Goal: Transaction & Acquisition: Subscribe to service/newsletter

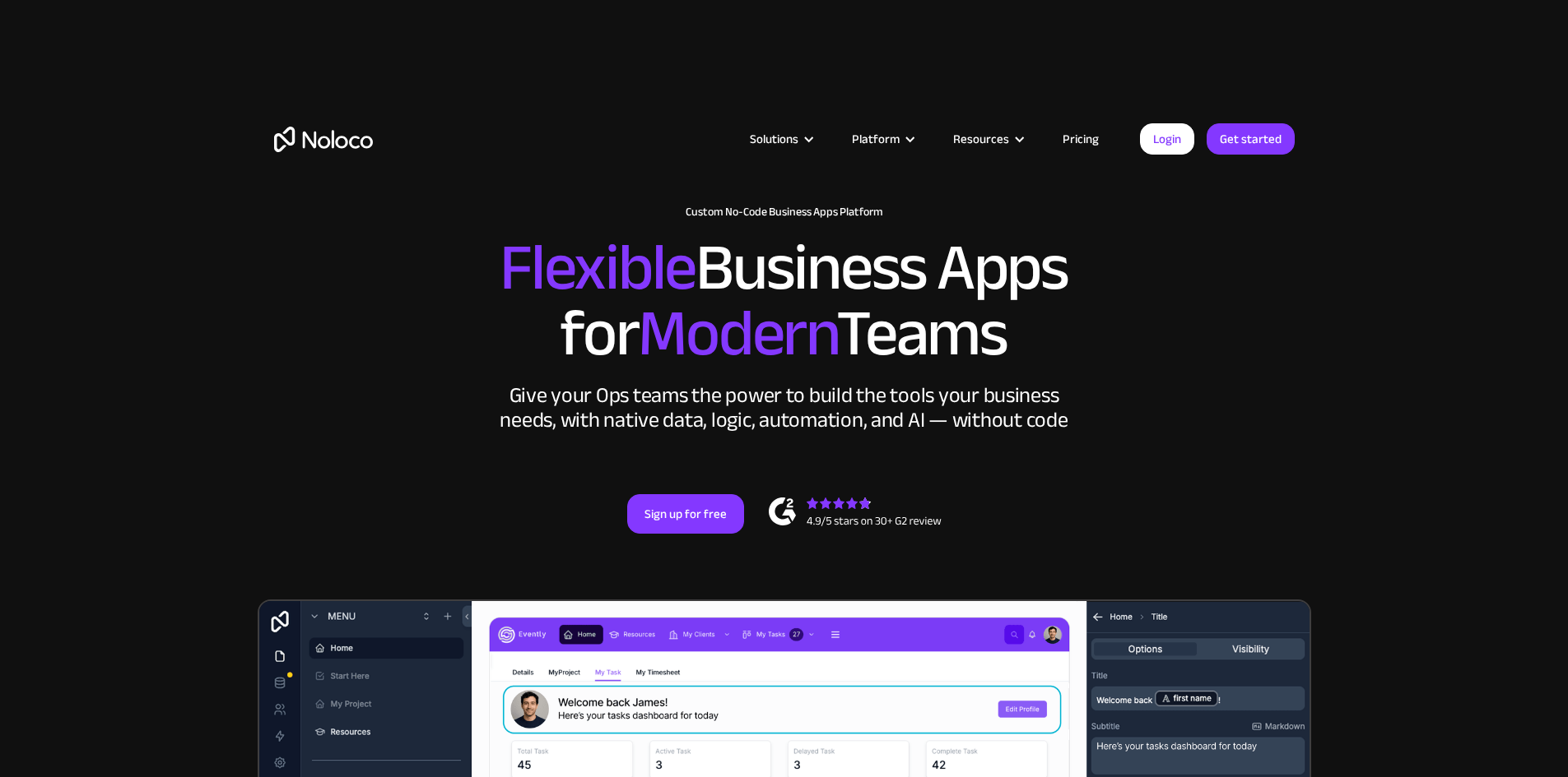
click at [1091, 138] on link "Pricing" at bounding box center [1080, 139] width 77 height 21
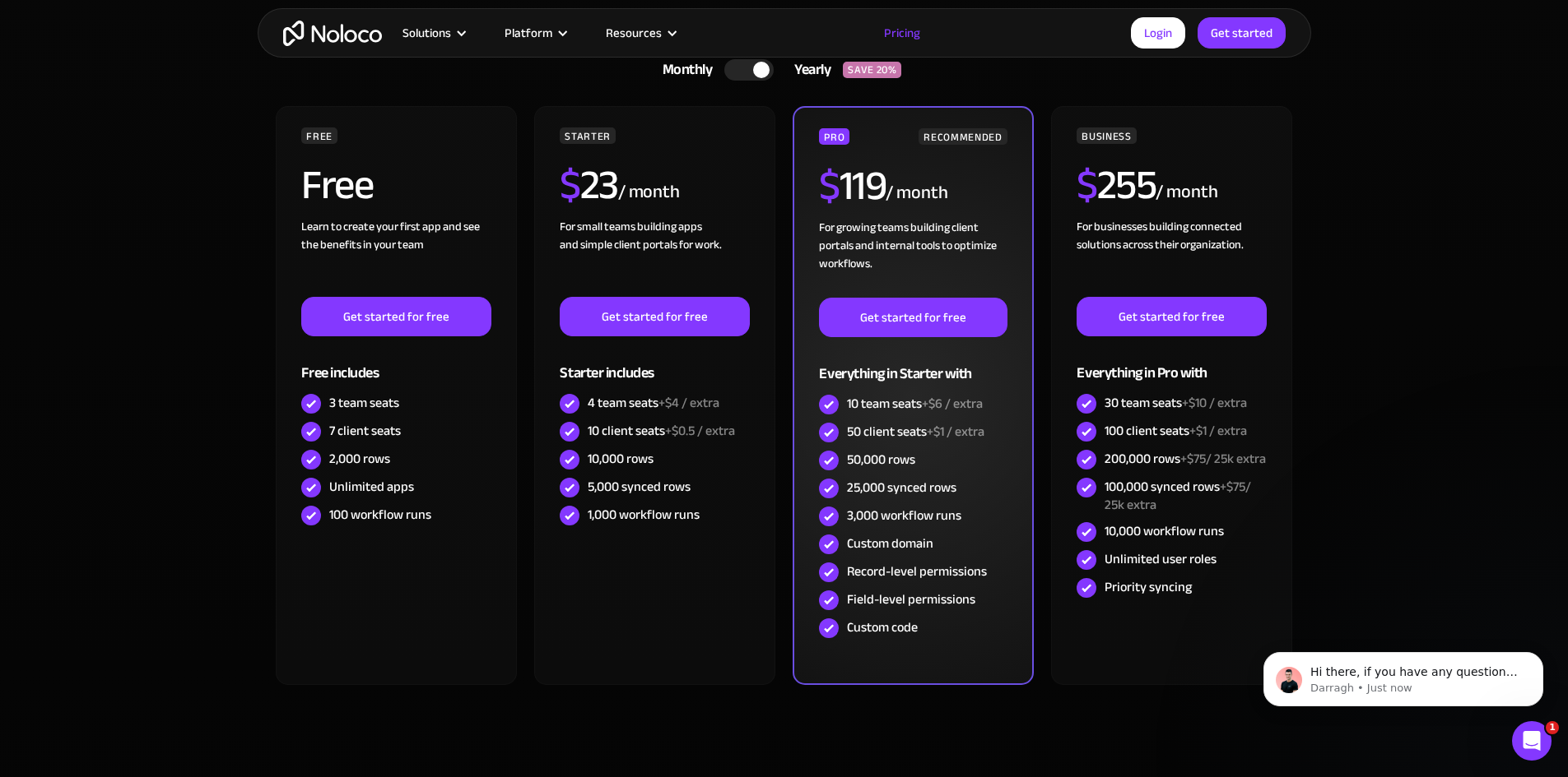
scroll to position [493, 0]
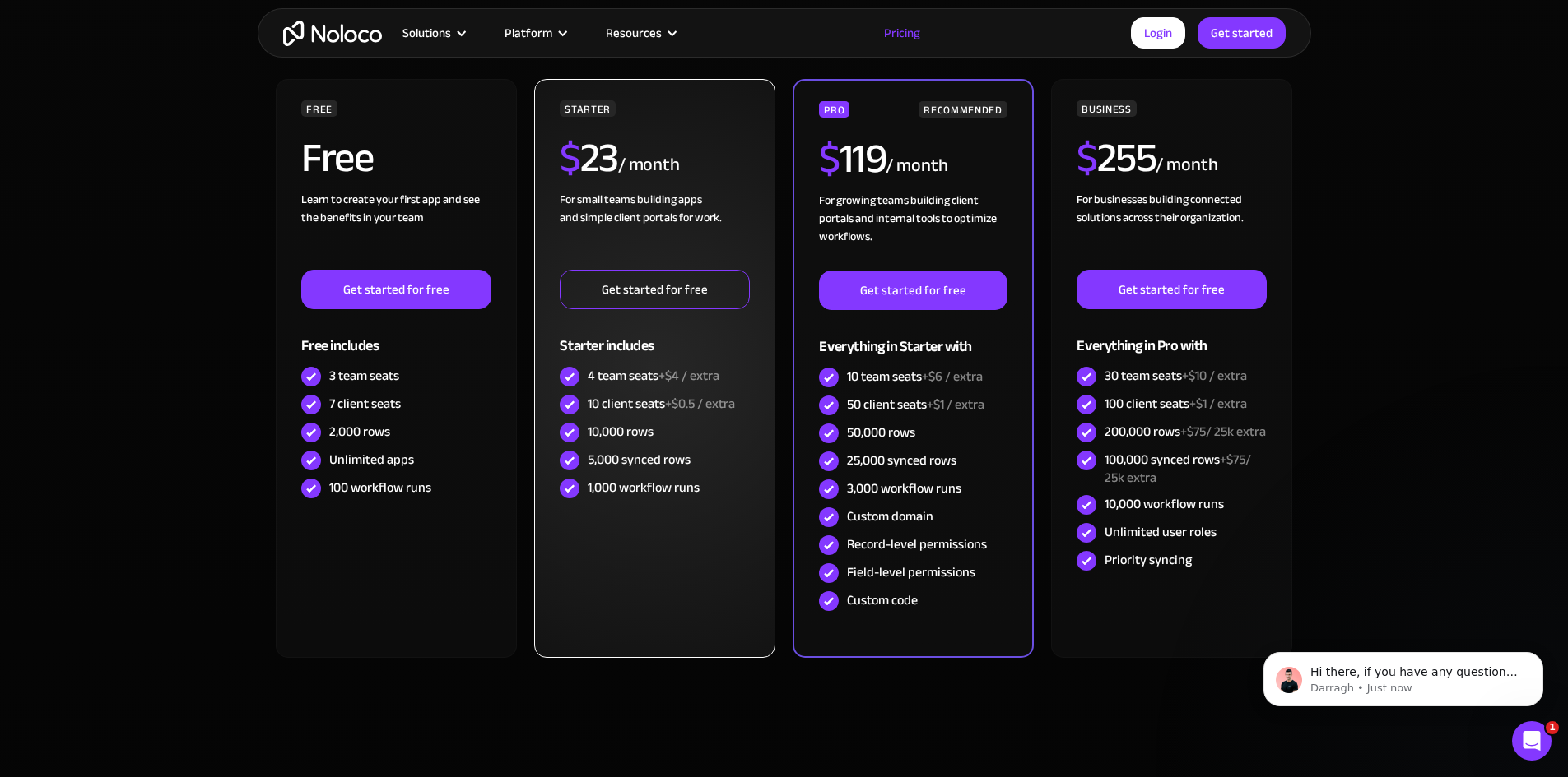
click at [662, 293] on link "Get started for free" at bounding box center [654, 289] width 189 height 39
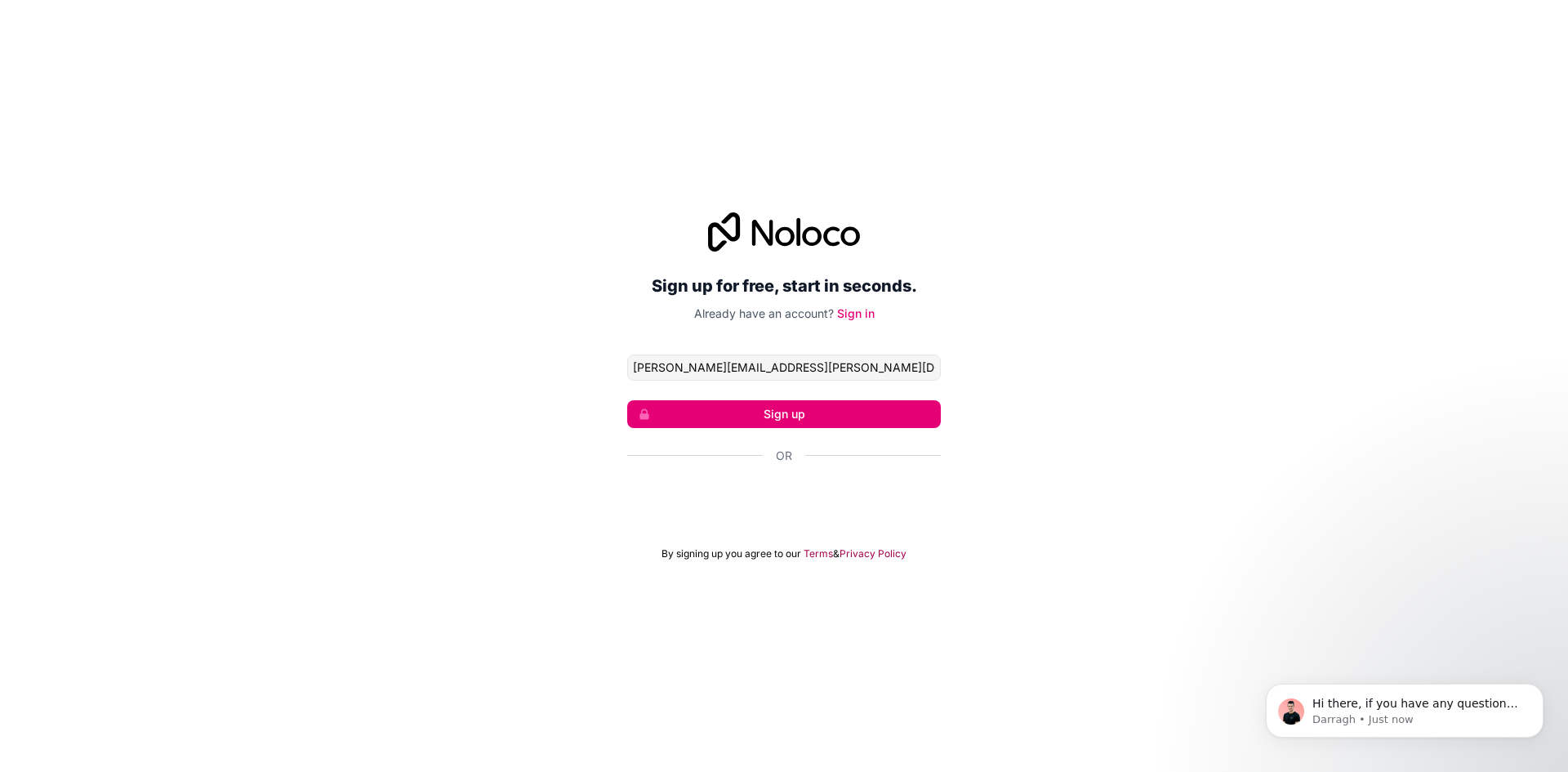
type input "david.johnson@expcns.com"
click button "Sign up" at bounding box center [784, 414] width 313 height 28
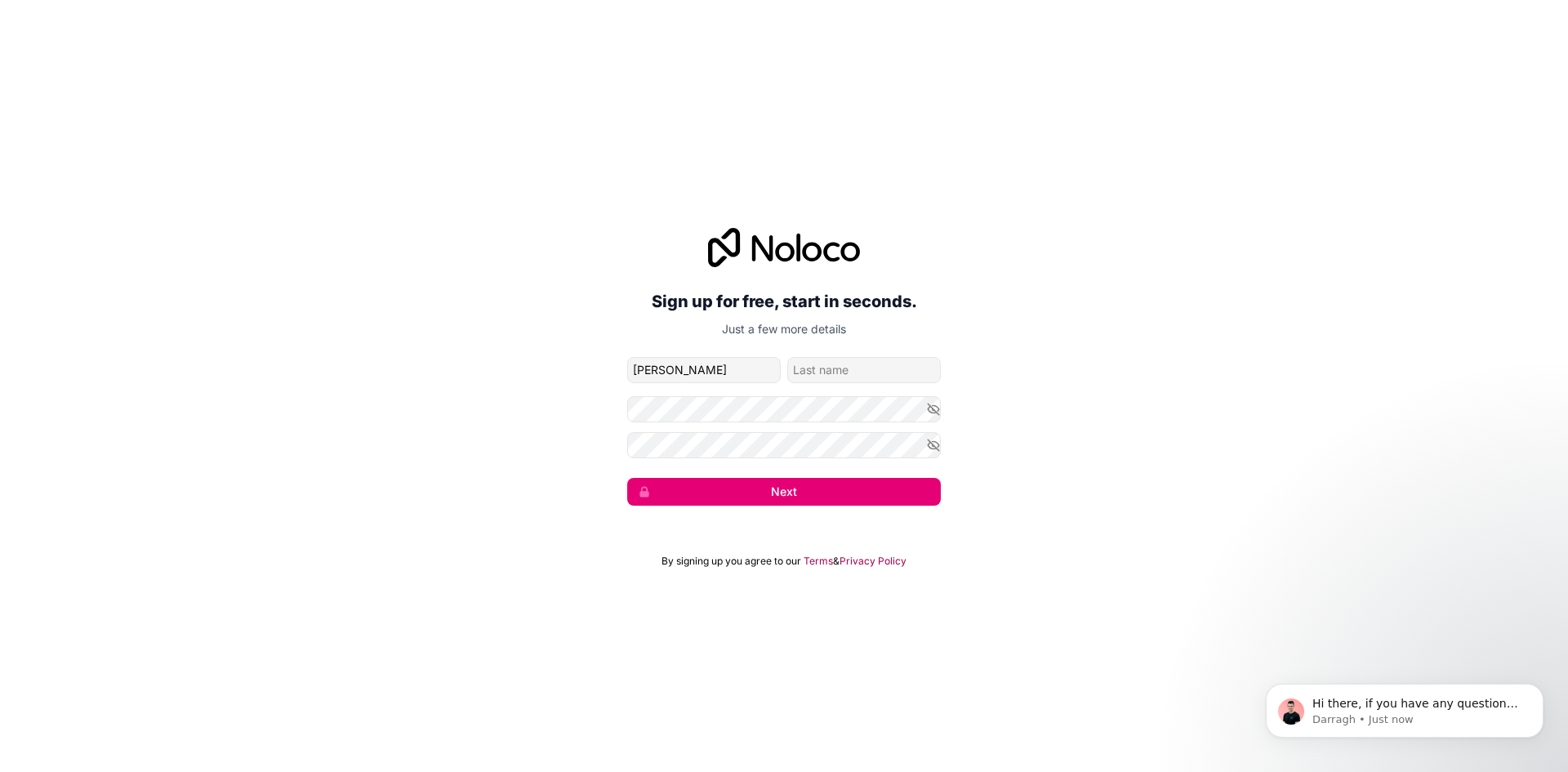
type input "David"
type input "Johnson"
click at [738, 493] on button "Next" at bounding box center [784, 492] width 313 height 28
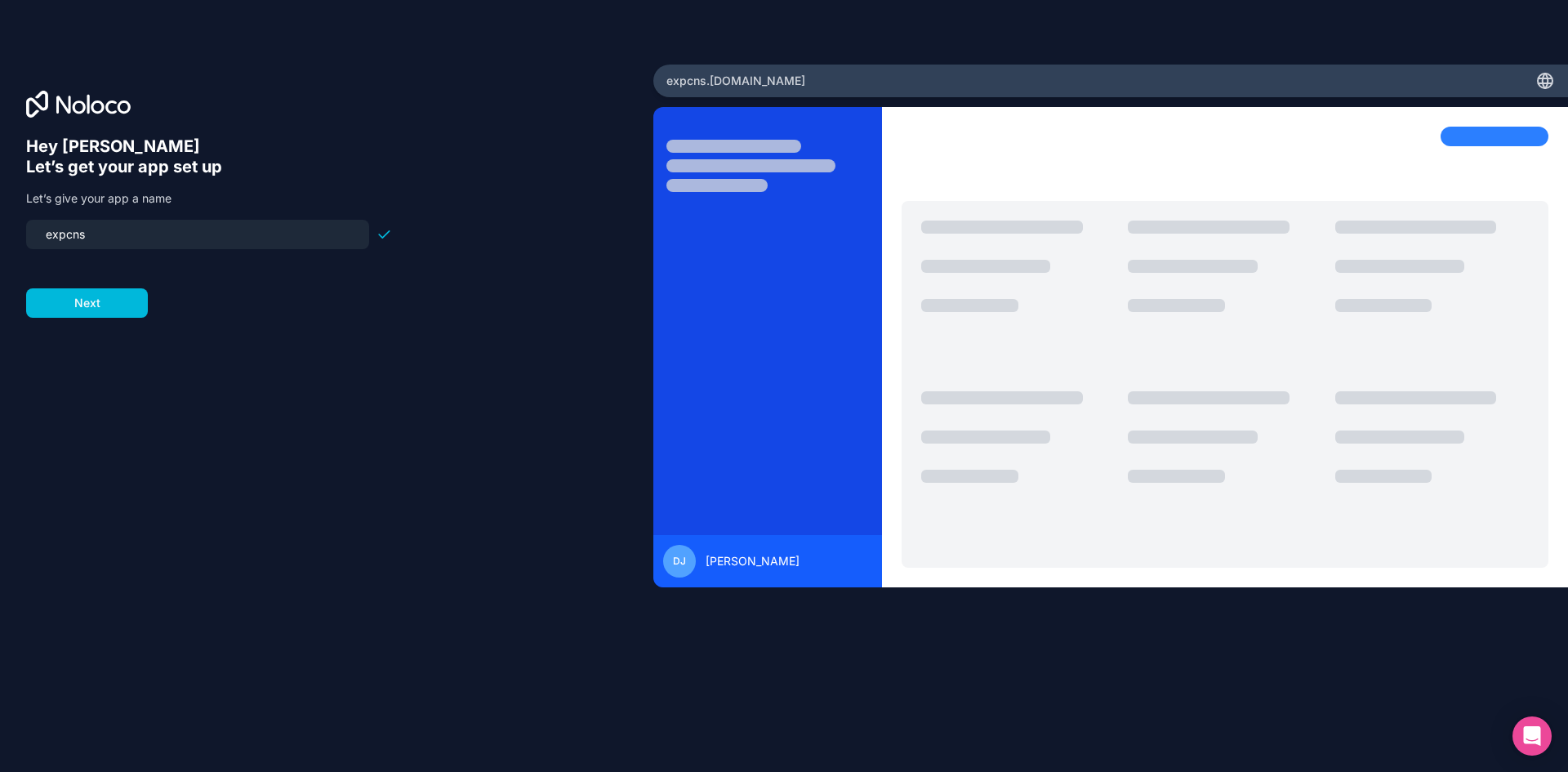
click at [183, 236] on input "expcns" at bounding box center [198, 234] width 323 height 23
drag, startPoint x: 198, startPoint y: 234, endPoint x: -128, endPoint y: 189, distance: 329.1
click at [0, 189] on html "Hey David 👋 Let’s get your app set up Let’s give your app a name expcns Next ex…" at bounding box center [784, 386] width 1568 height 772
type input "expcns"
click at [80, 296] on button "Next" at bounding box center [87, 303] width 122 height 30
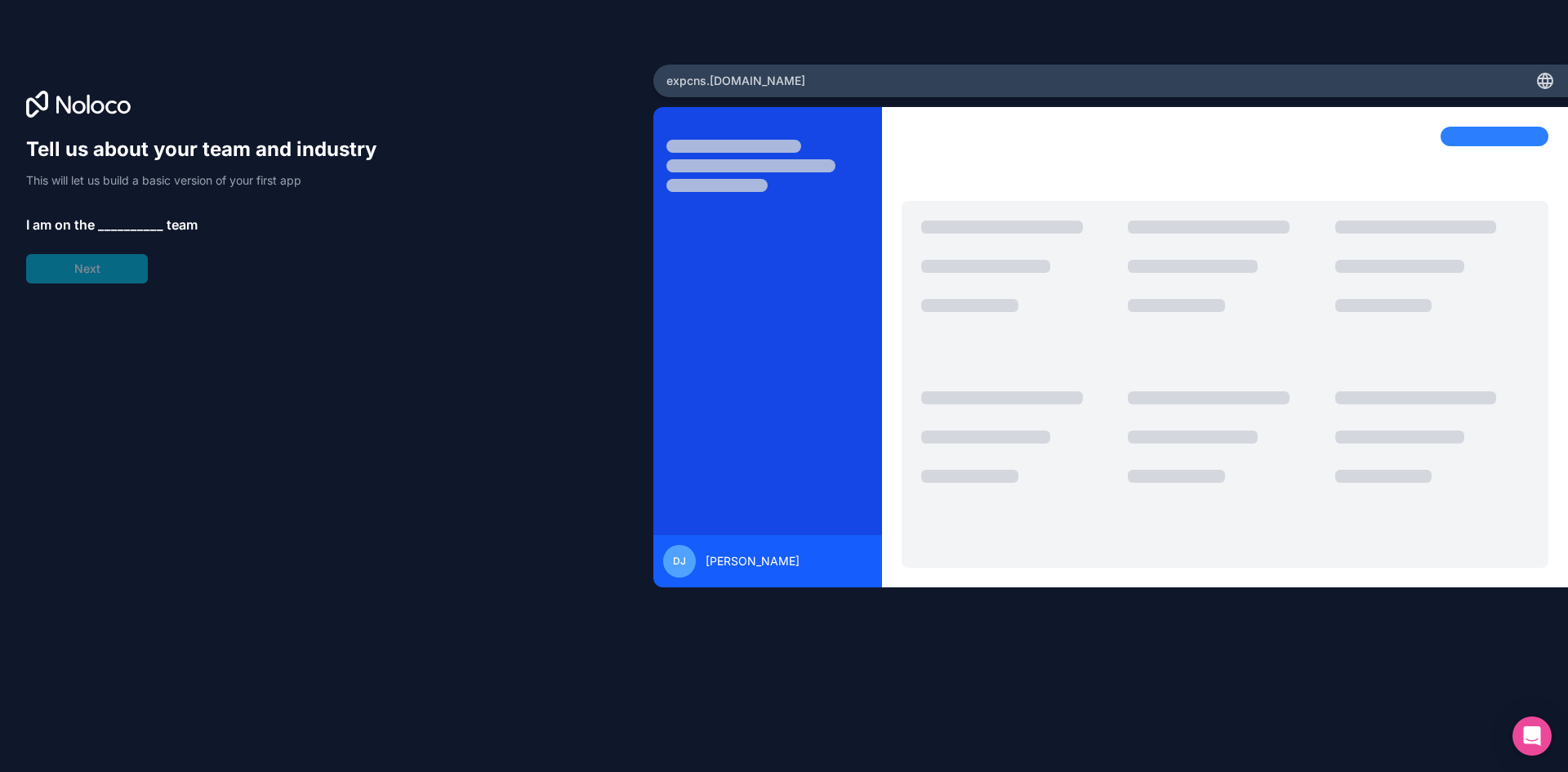
click at [166, 219] on span "team" at bounding box center [182, 224] width 31 height 19
drag, startPoint x: 132, startPoint y: 214, endPoint x: 53, endPoint y: 250, distance: 86.8
click at [126, 218] on div "Tell us about your team and industry This will let us build a basic version of …" at bounding box center [209, 210] width 366 height 147
click at [88, 219] on span "I am on the" at bounding box center [60, 224] width 68 height 19
click at [143, 222] on span "__________" at bounding box center [130, 224] width 66 height 19
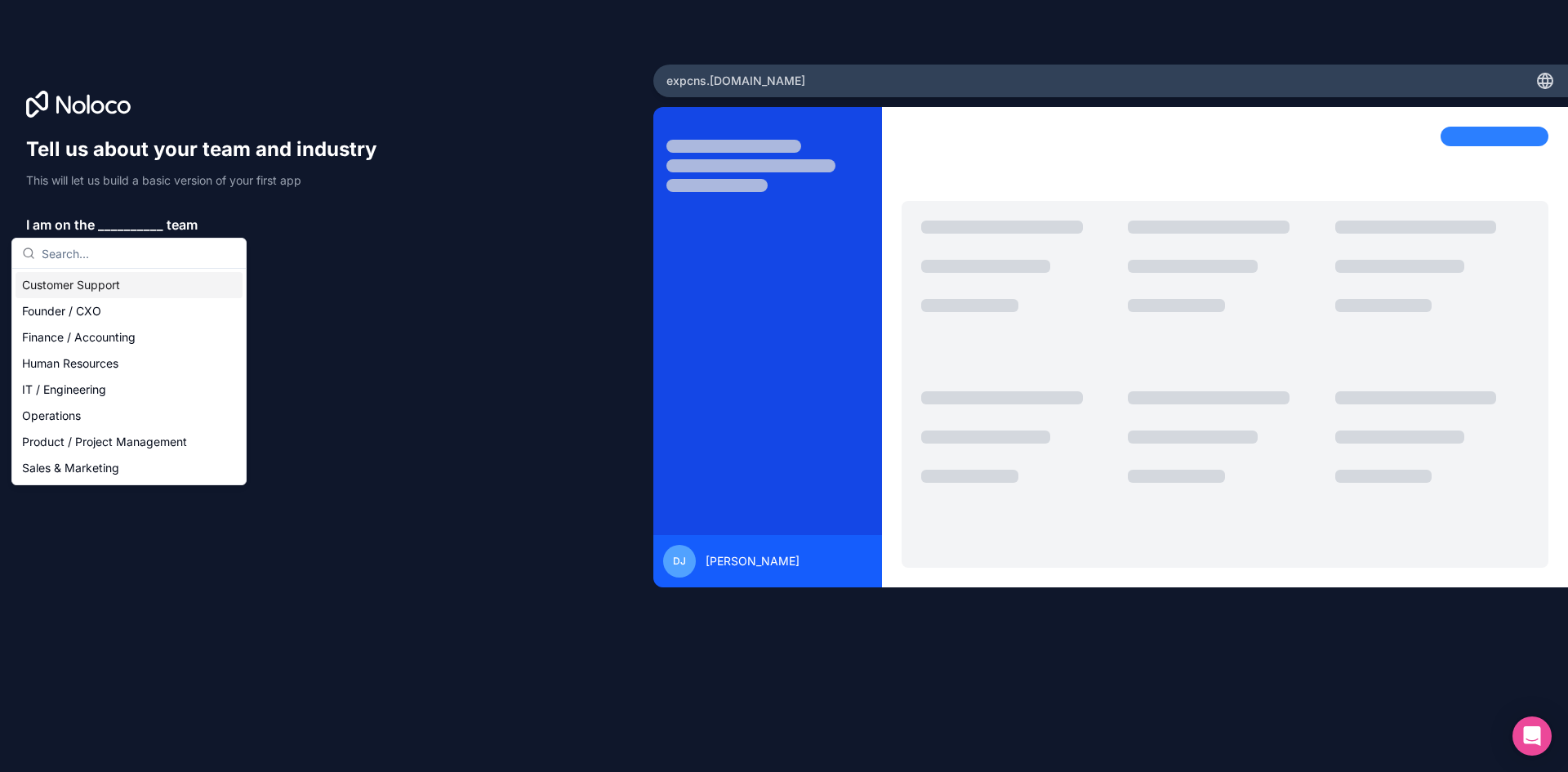
click at [168, 293] on div "Customer Support" at bounding box center [129, 285] width 227 height 26
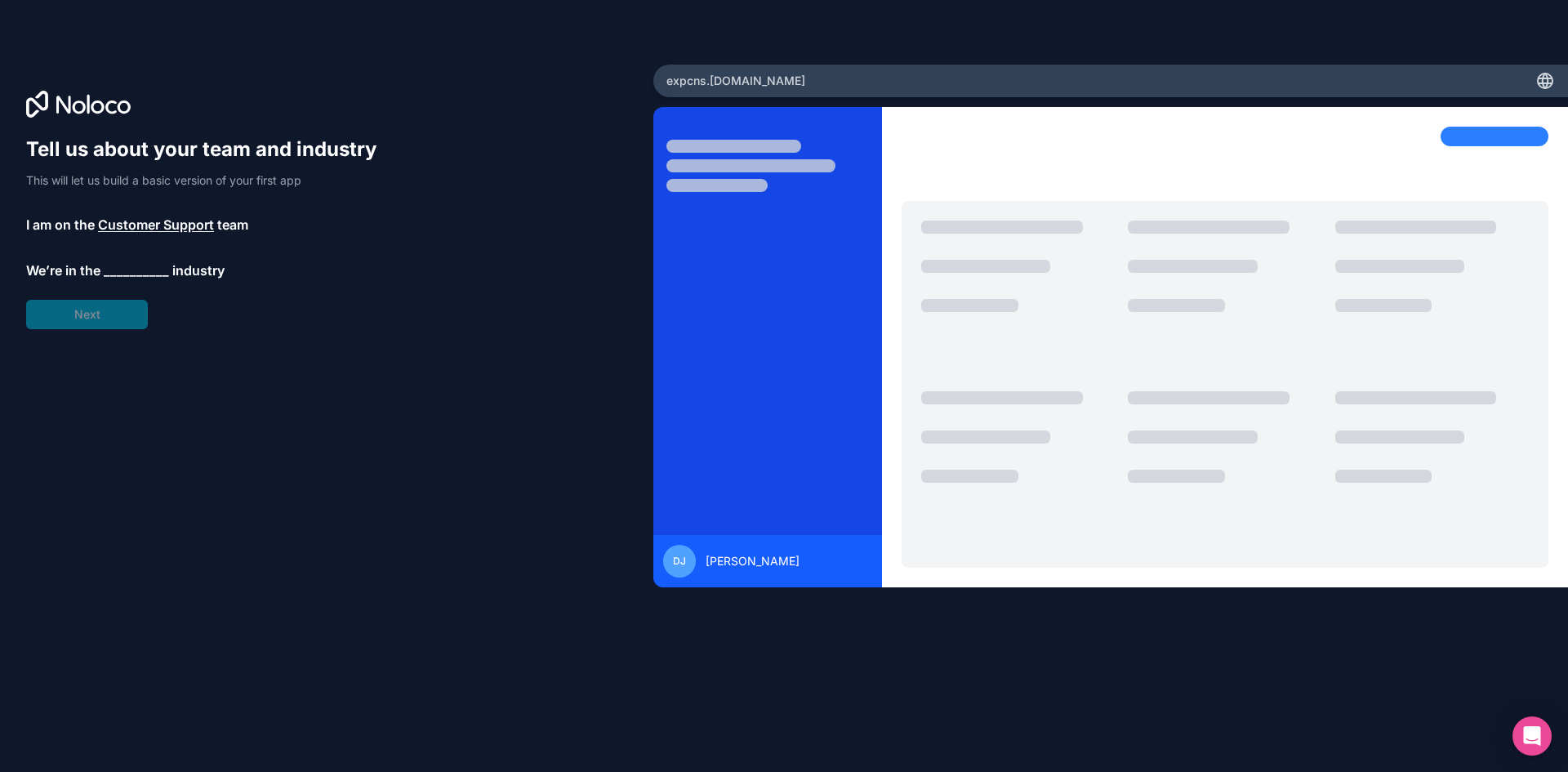
click at [115, 272] on span "__________" at bounding box center [136, 270] width 66 height 19
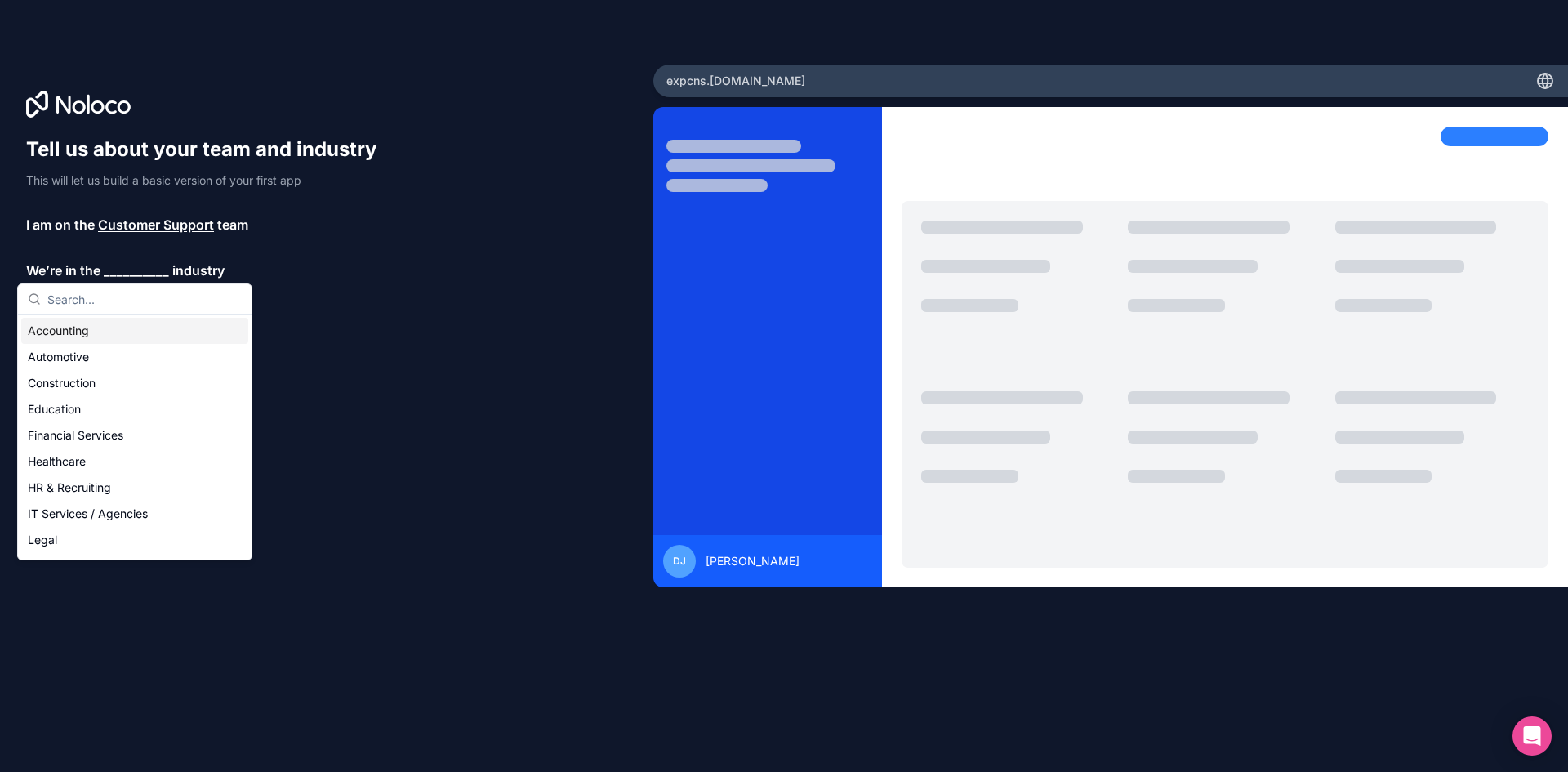
click at [124, 332] on div "Accounting" at bounding box center [135, 331] width 227 height 26
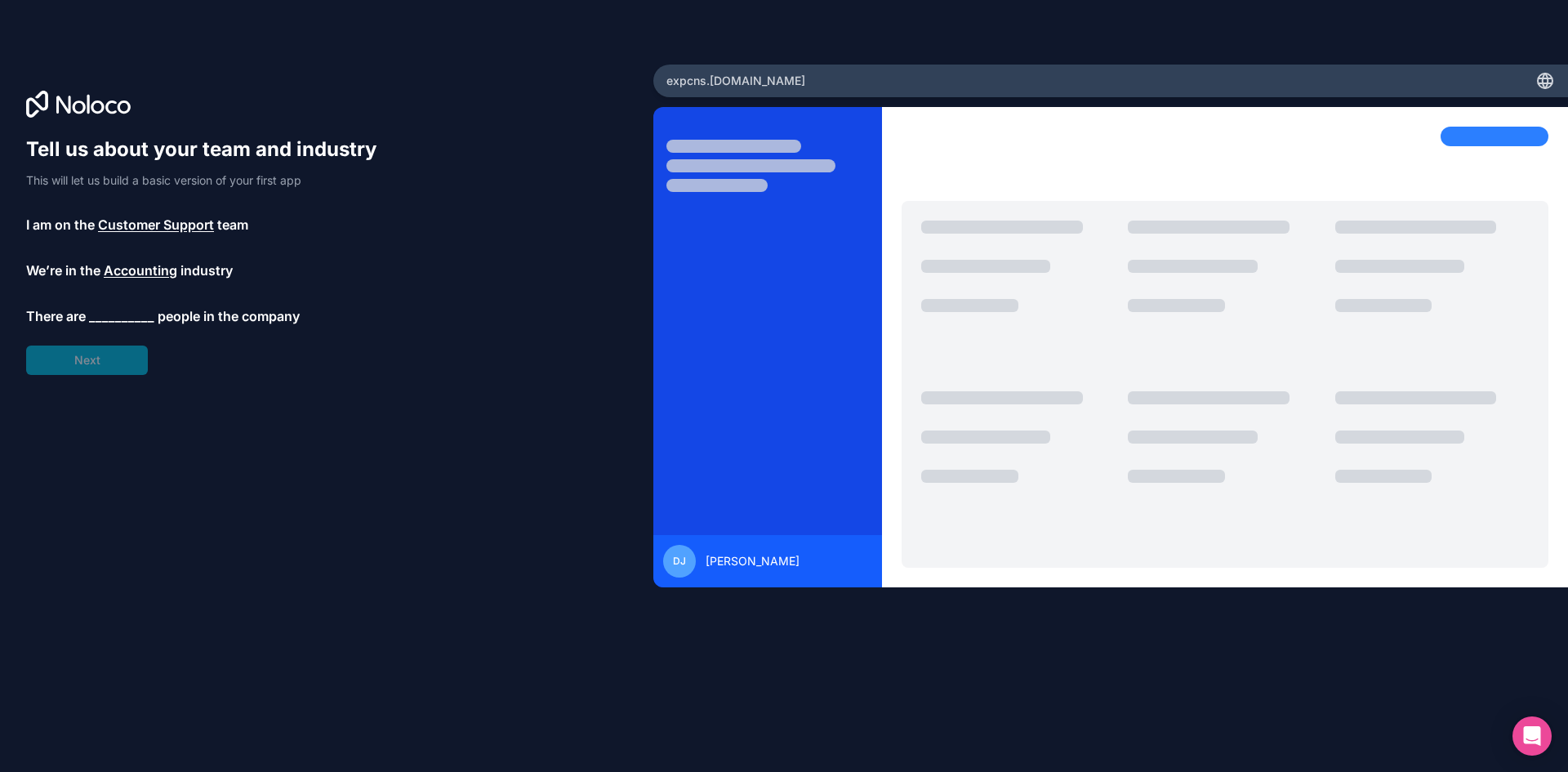
click at [122, 314] on span "__________" at bounding box center [121, 315] width 66 height 19
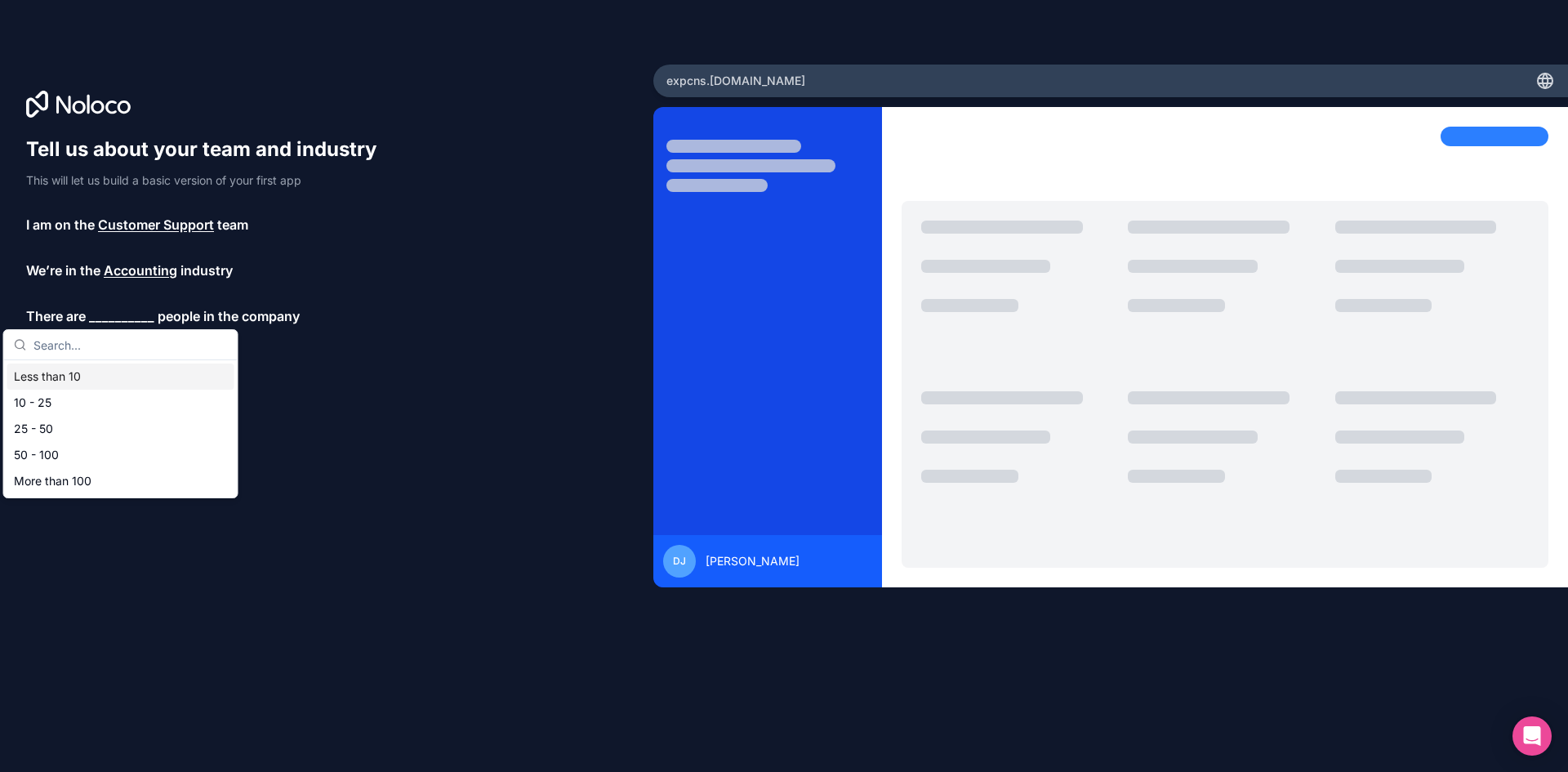
click at [128, 371] on div "Less than 10" at bounding box center [121, 376] width 227 height 26
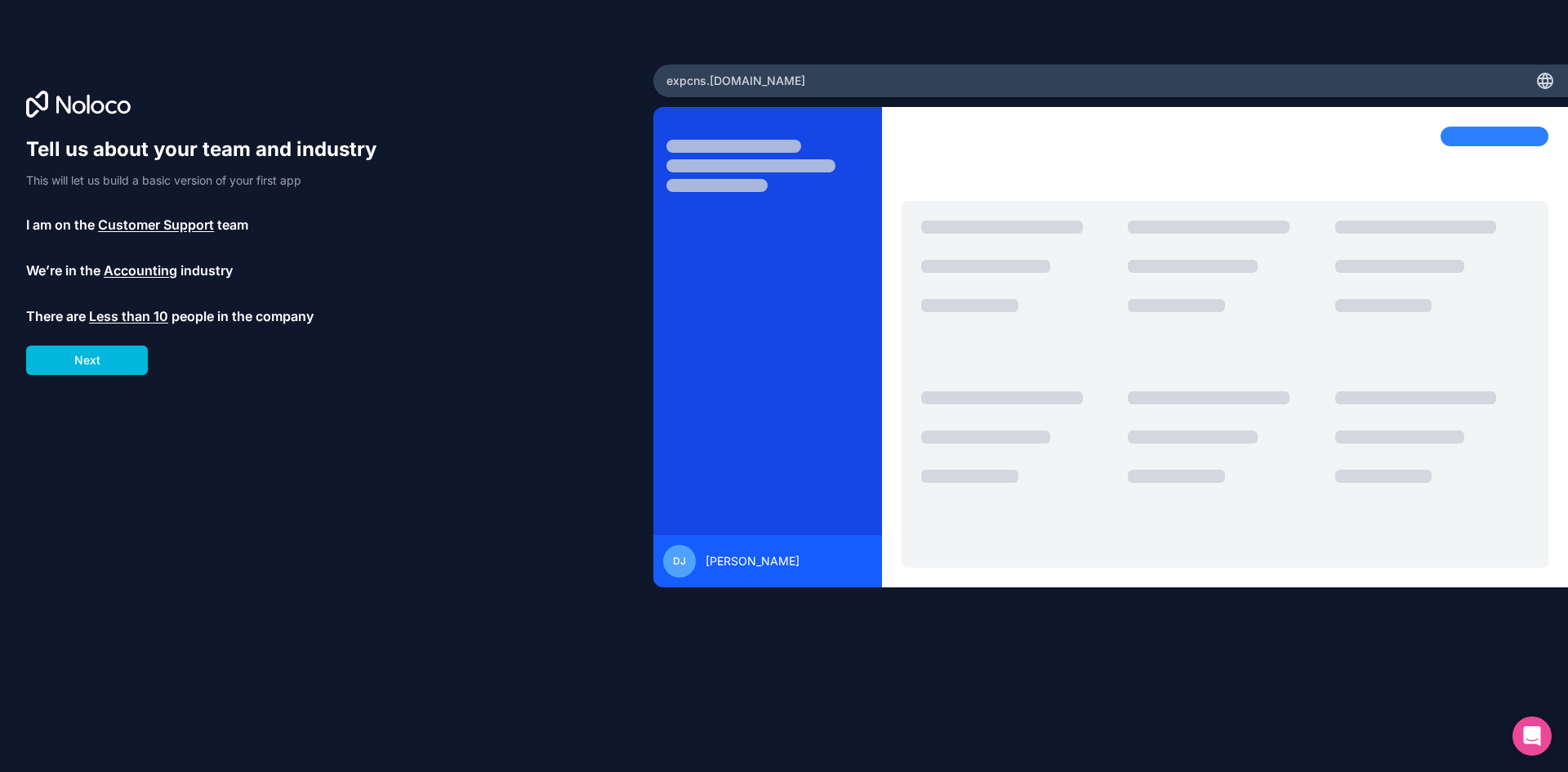
click at [111, 355] on button "Next" at bounding box center [87, 361] width 122 height 30
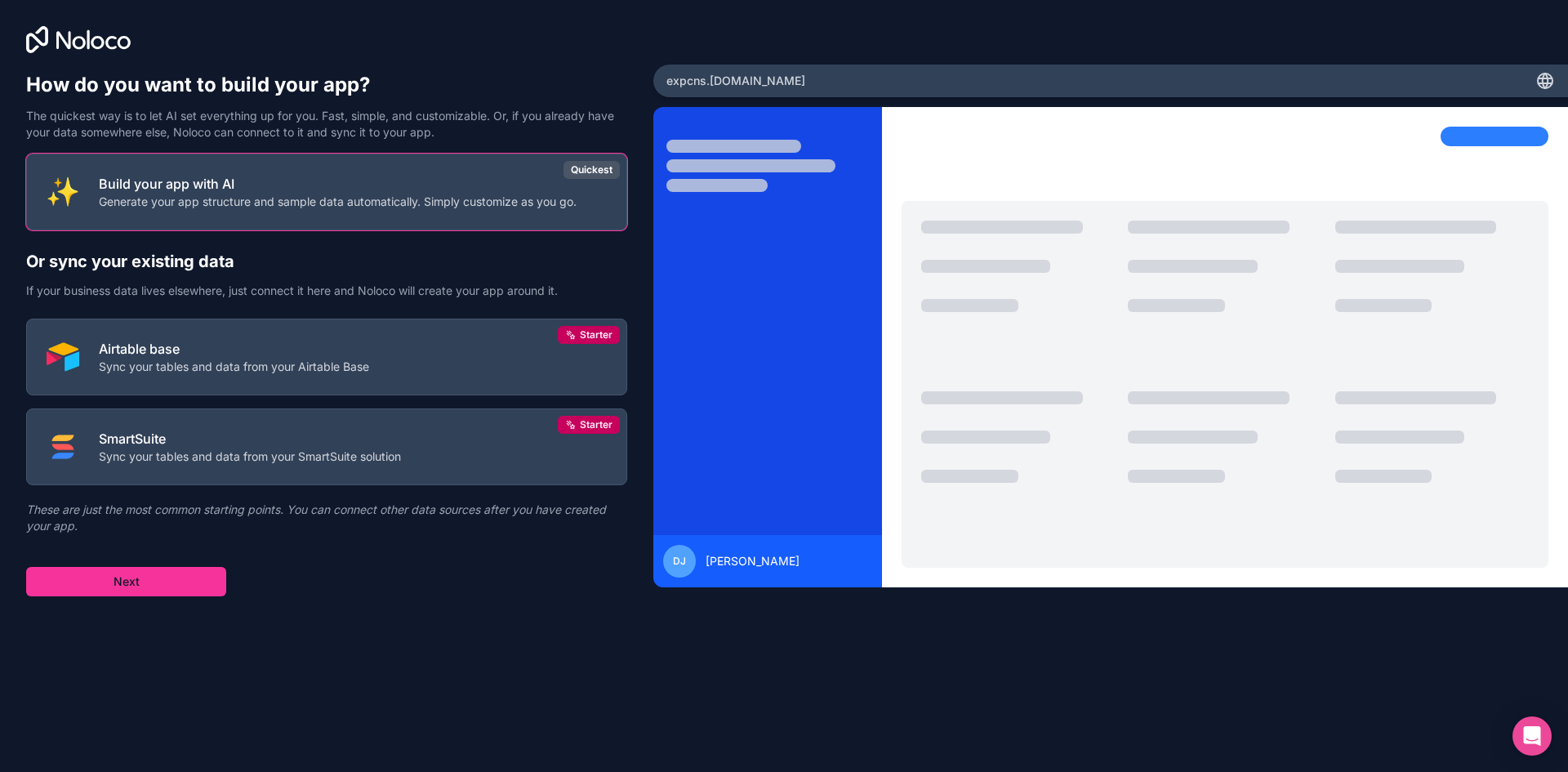
click at [388, 345] on button "Airtable base Sync your tables and data from your Airtable Base Starter" at bounding box center [326, 357] width 601 height 77
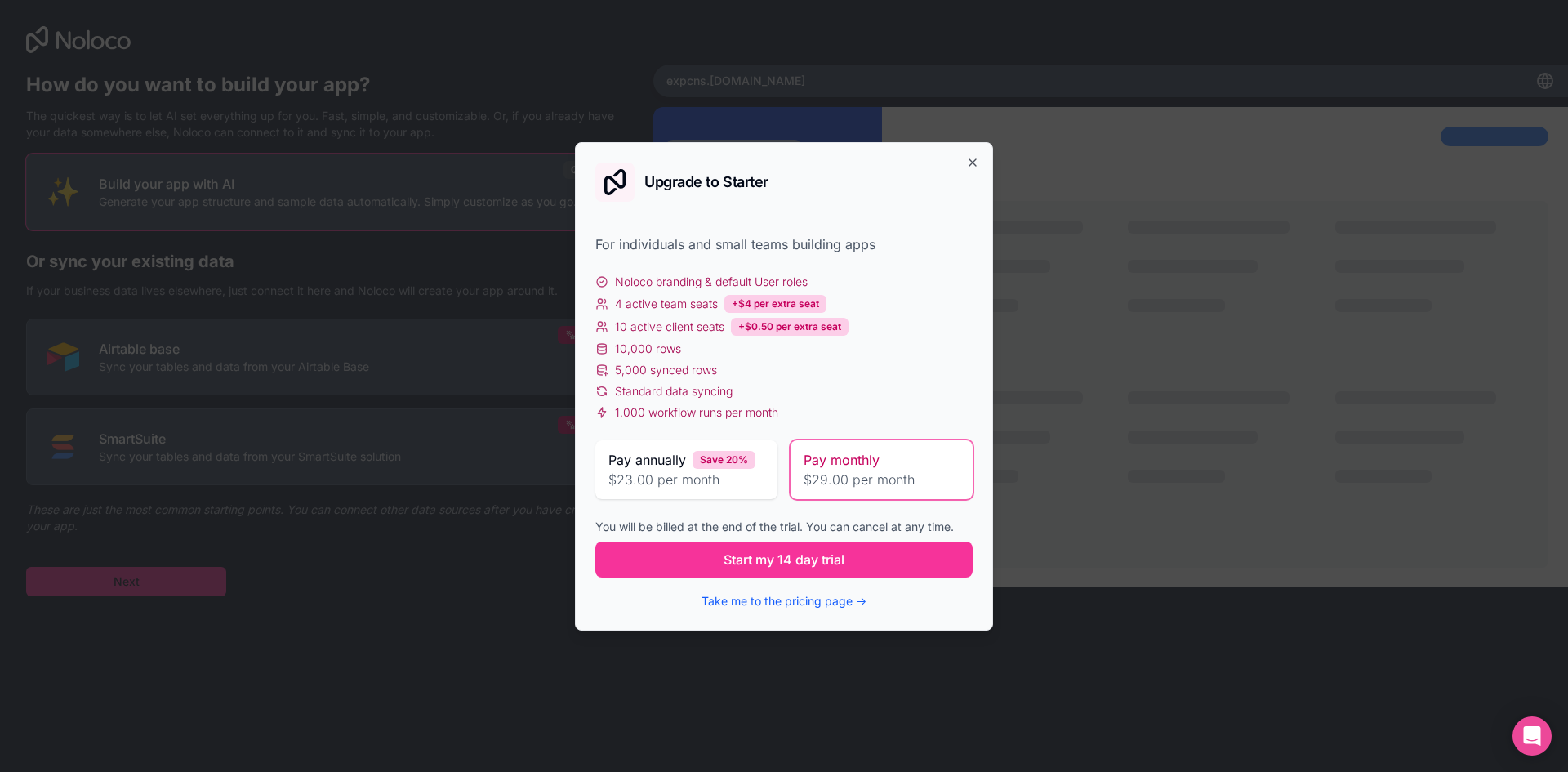
click at [736, 489] on div "Pay annually Save 20% $23.00 per month" at bounding box center [686, 470] width 182 height 59
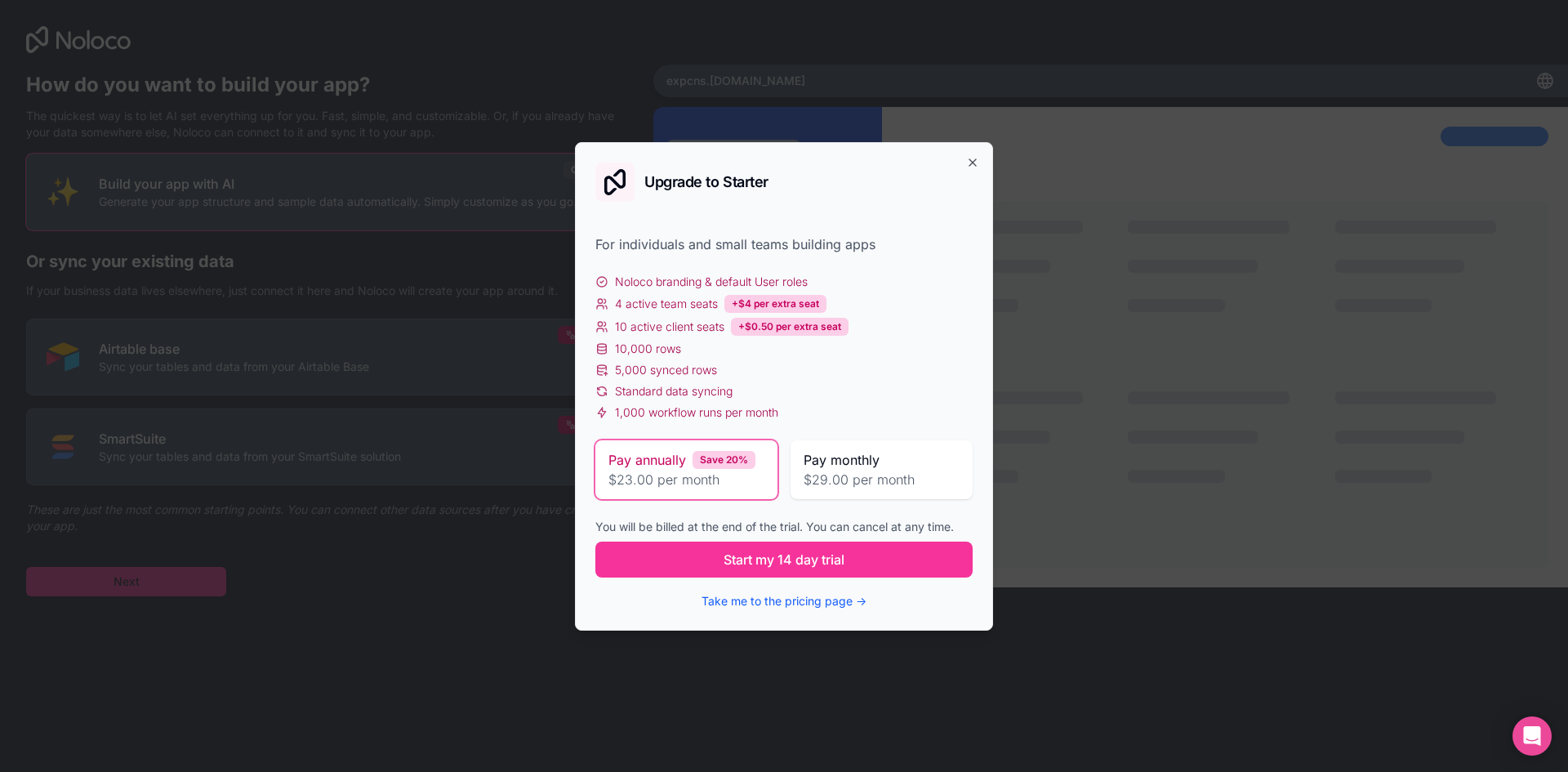
click at [738, 551] on span "Start my 14 day trial" at bounding box center [784, 559] width 121 height 19
